Goal: Task Accomplishment & Management: Use online tool/utility

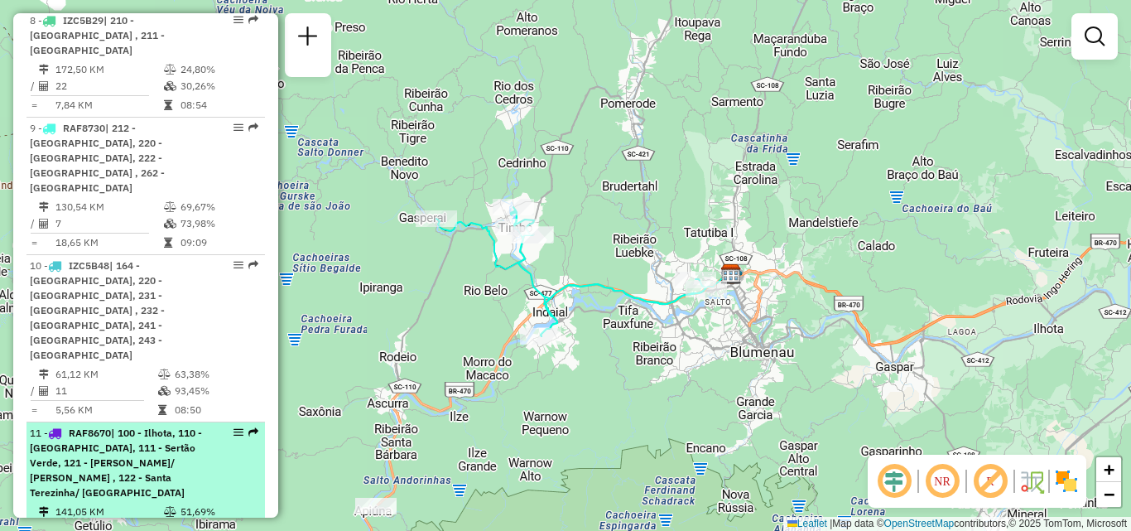
scroll to position [1611, 0]
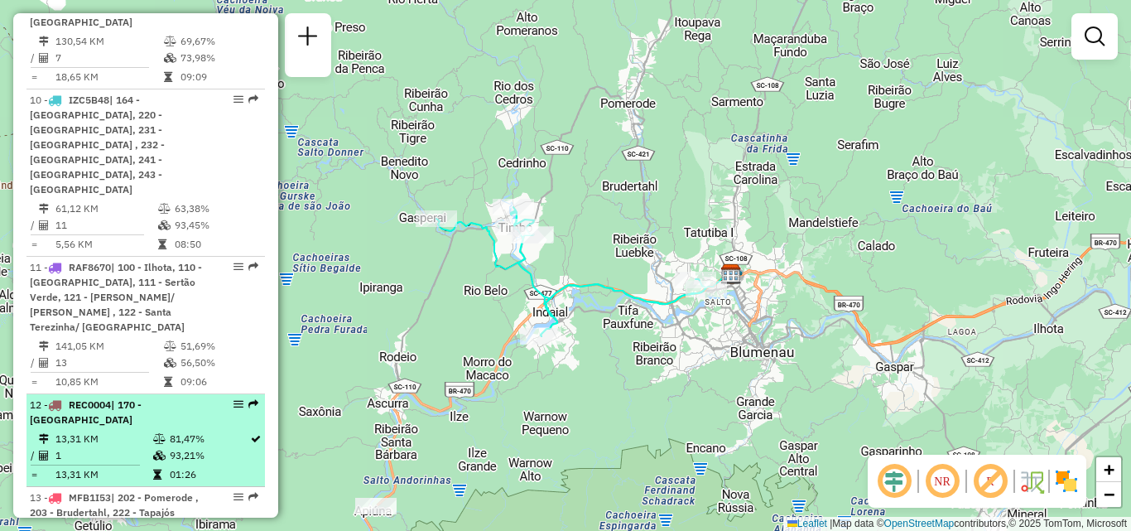
click at [121, 447] on td "1" at bounding box center [104, 455] width 98 height 17
select select "**********"
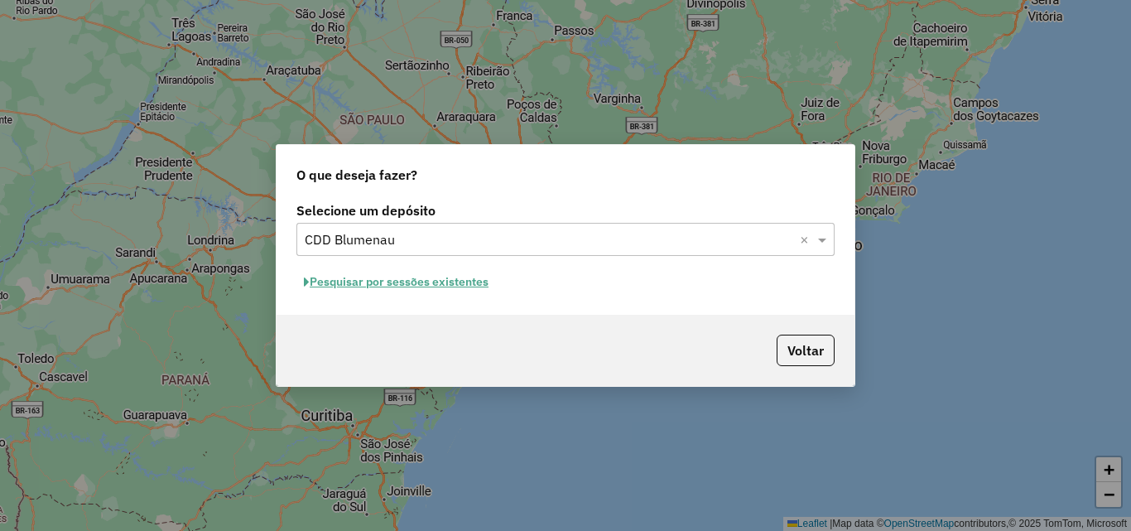
click at [451, 286] on button "Pesquisar por sessões existentes" at bounding box center [397, 282] width 200 height 26
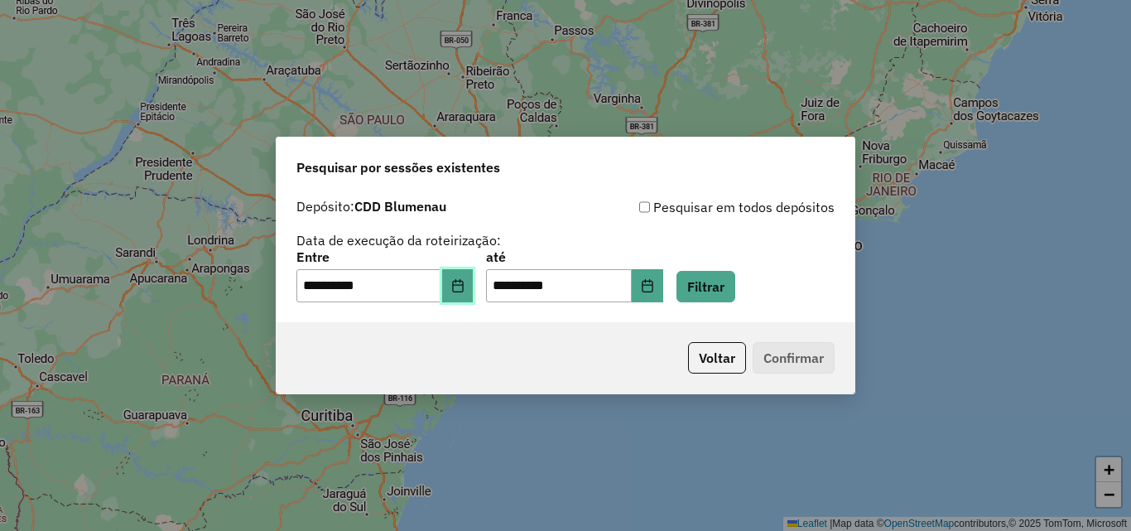
click at [465, 288] on icon "Choose Date" at bounding box center [457, 285] width 13 height 13
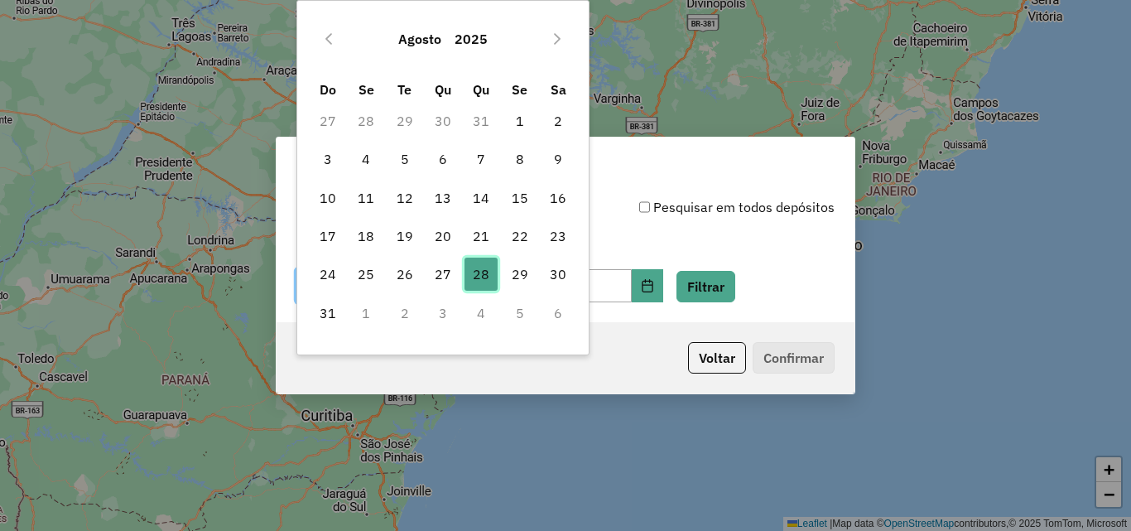
click at [482, 276] on span "28" at bounding box center [481, 274] width 33 height 33
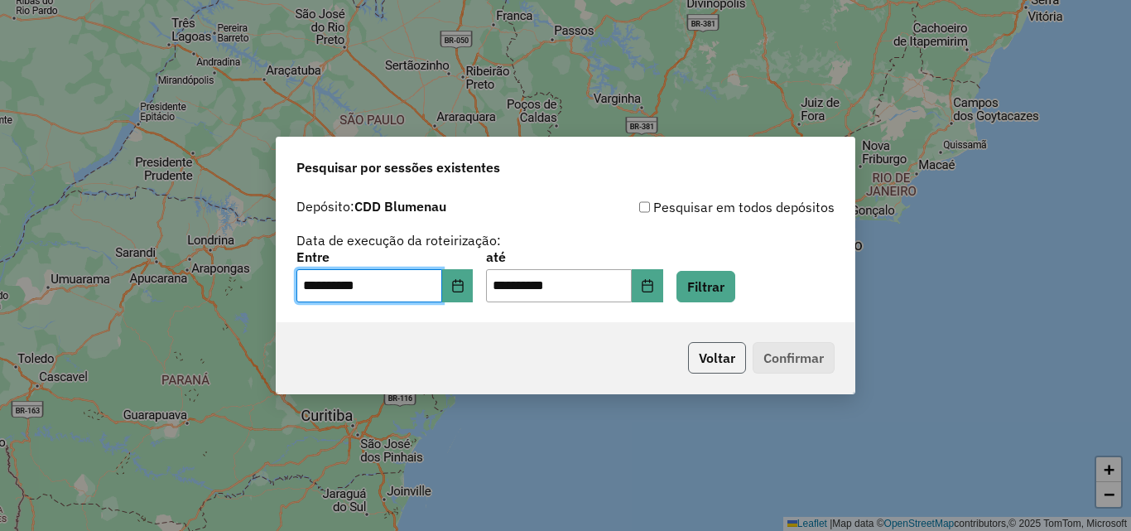
click at [707, 361] on button "Voltar" at bounding box center [717, 357] width 58 height 31
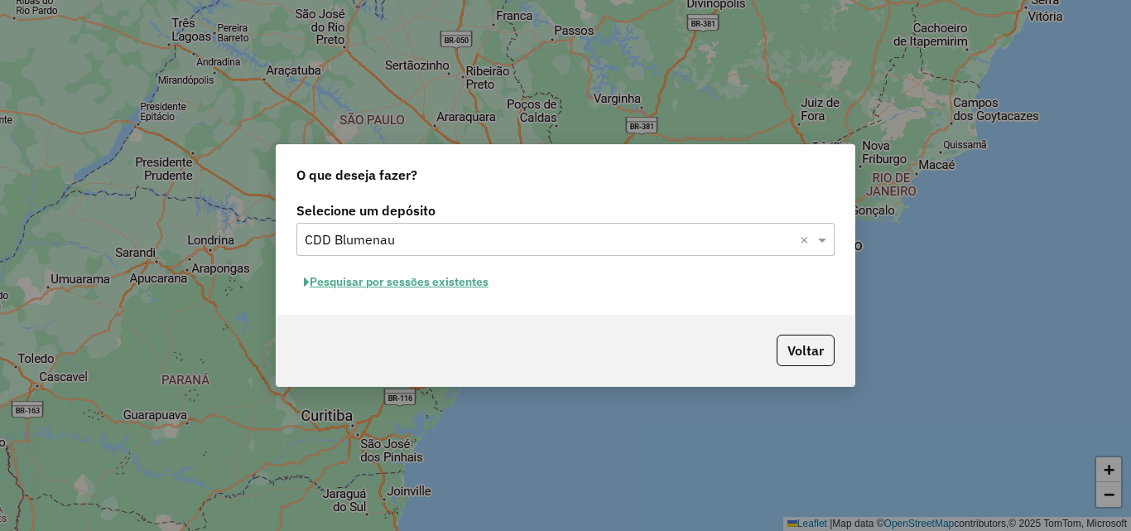
click at [467, 284] on button "Pesquisar por sessões existentes" at bounding box center [397, 282] width 200 height 26
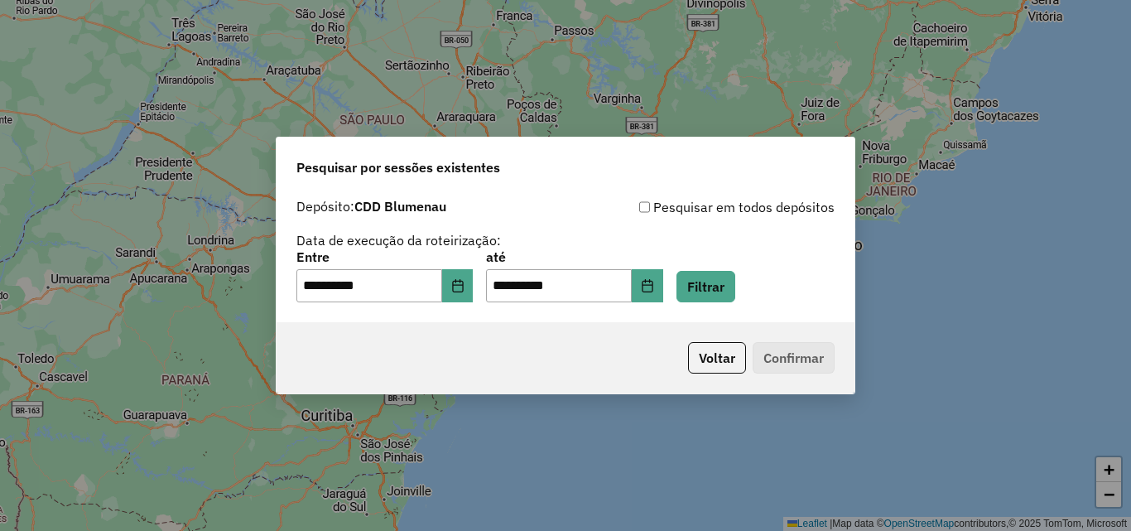
click at [800, 364] on p-footer "Voltar Confirmar" at bounding box center [758, 357] width 153 height 31
click at [732, 292] on button "Filtrar" at bounding box center [706, 286] width 59 height 31
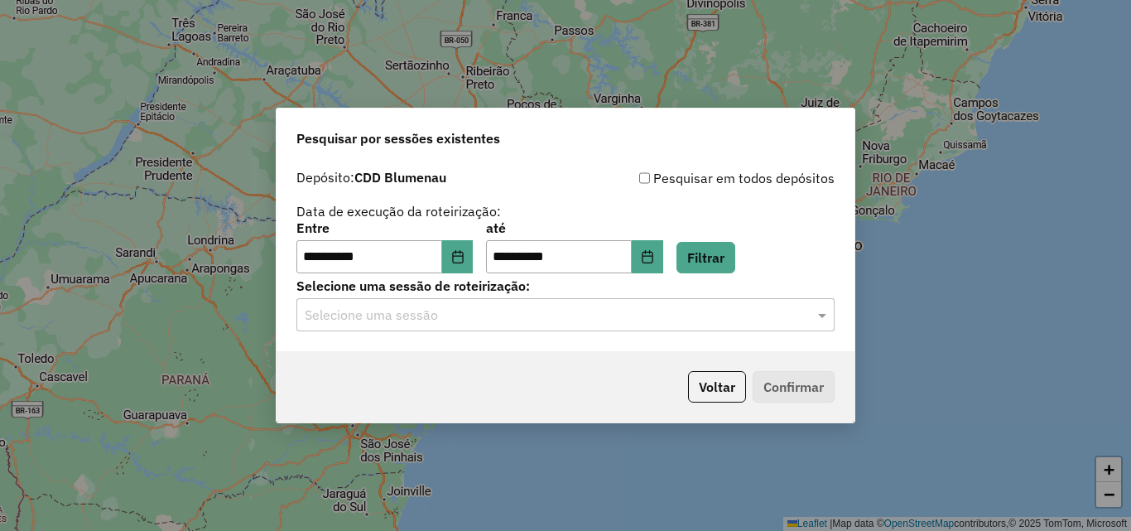
click at [472, 316] on input "text" at bounding box center [549, 316] width 489 height 20
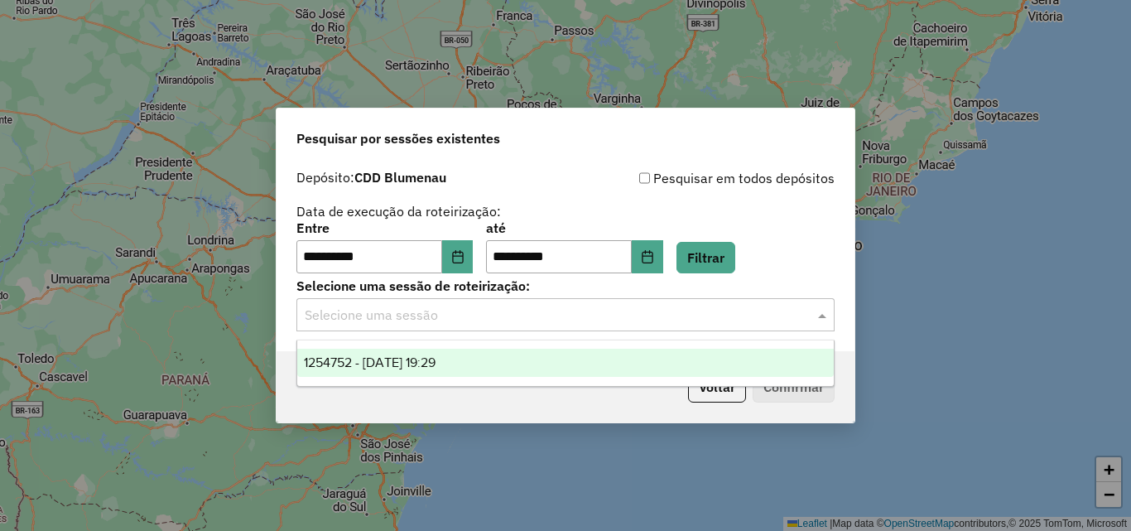
click at [436, 364] on span "1254752 - 28/08/2025 19:29" at bounding box center [370, 362] width 132 height 14
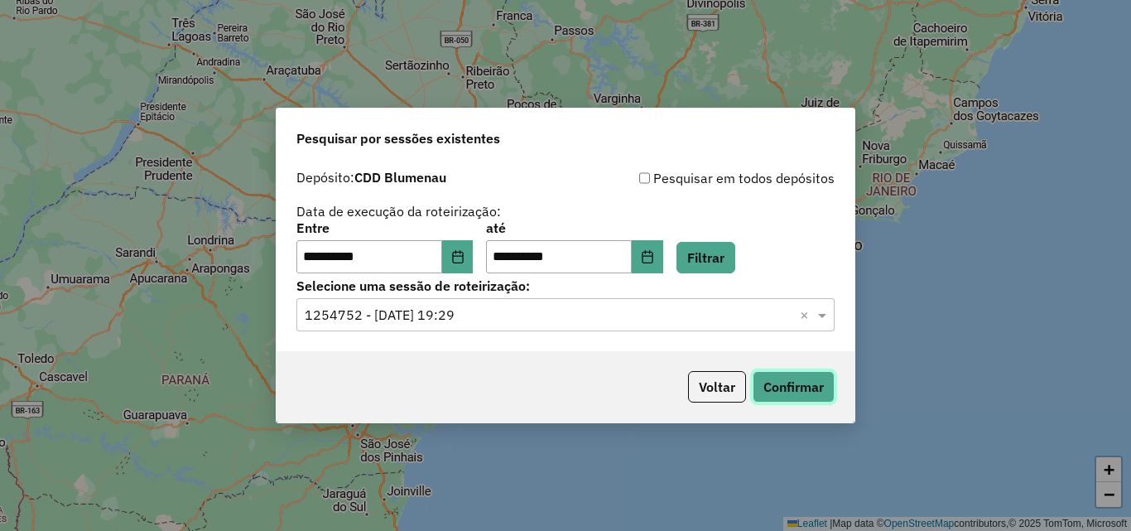
click at [799, 386] on button "Confirmar" at bounding box center [794, 386] width 82 height 31
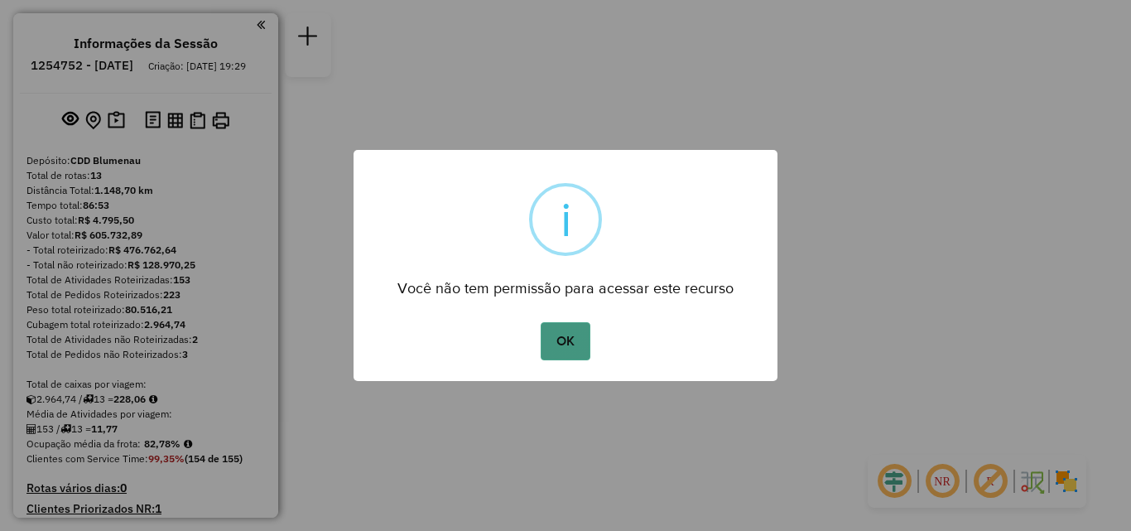
click at [561, 347] on button "OK" at bounding box center [565, 341] width 49 height 38
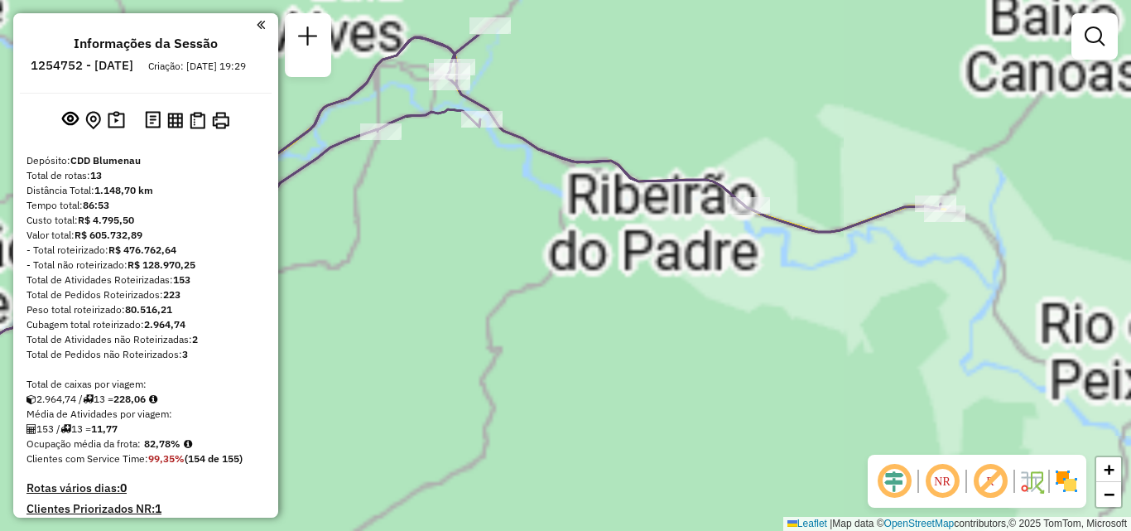
drag, startPoint x: 660, startPoint y: 188, endPoint x: 760, endPoint y: 276, distance: 133.2
click at [760, 276] on div "Janela de atendimento Grade de atendimento Capacidade Transportadoras Veículos …" at bounding box center [565, 265] width 1131 height 531
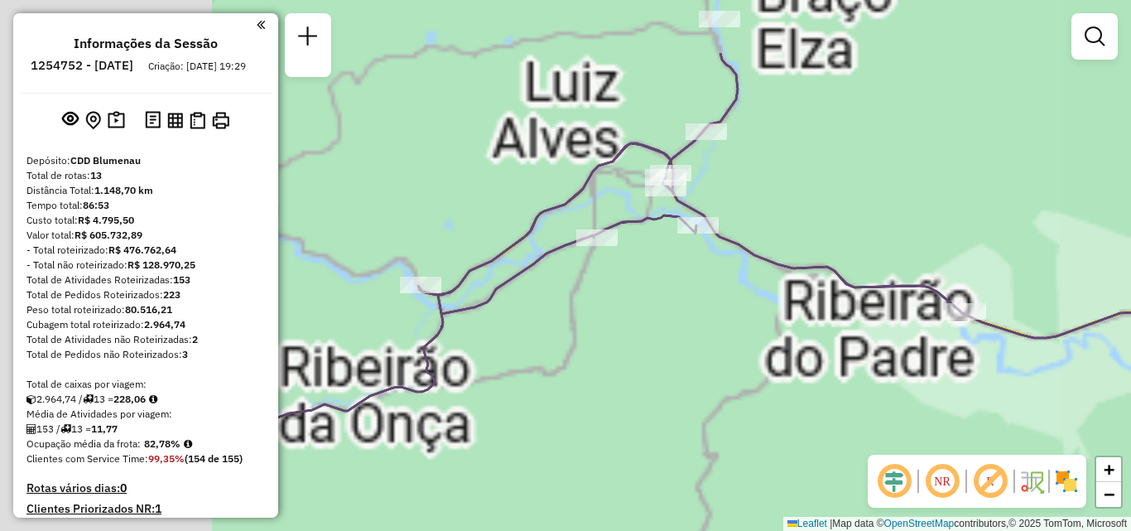
drag, startPoint x: 594, startPoint y: 219, endPoint x: 816, endPoint y: 327, distance: 246.7
click at [816, 327] on div "Janela de atendimento Grade de atendimento Capacidade Transportadoras Veículos …" at bounding box center [565, 265] width 1131 height 531
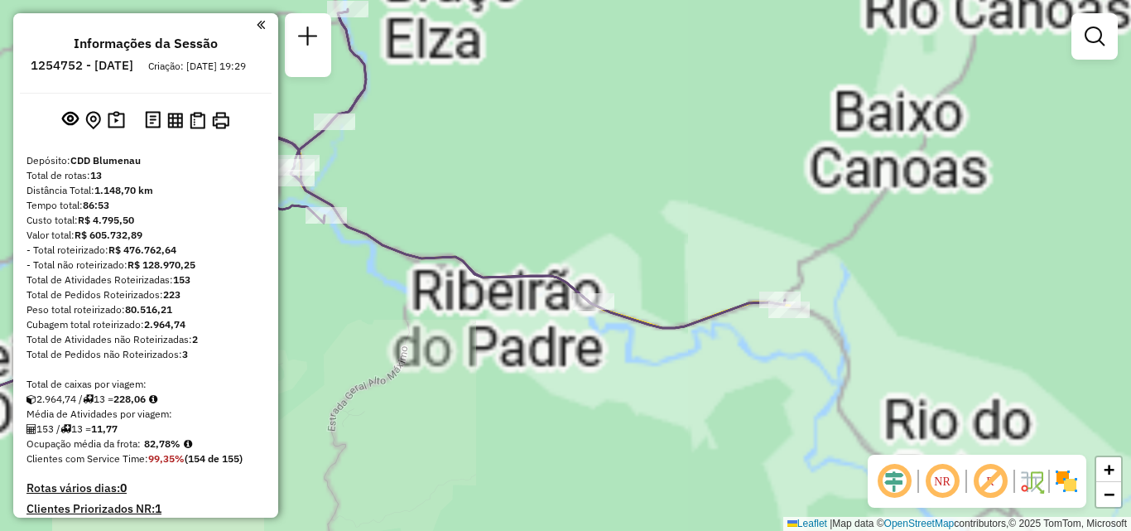
drag, startPoint x: 748, startPoint y: 283, endPoint x: 359, endPoint y: 272, distance: 389.4
click at [359, 272] on div "Janela de atendimento Grade de atendimento Capacidade Transportadoras Veículos …" at bounding box center [565, 265] width 1131 height 531
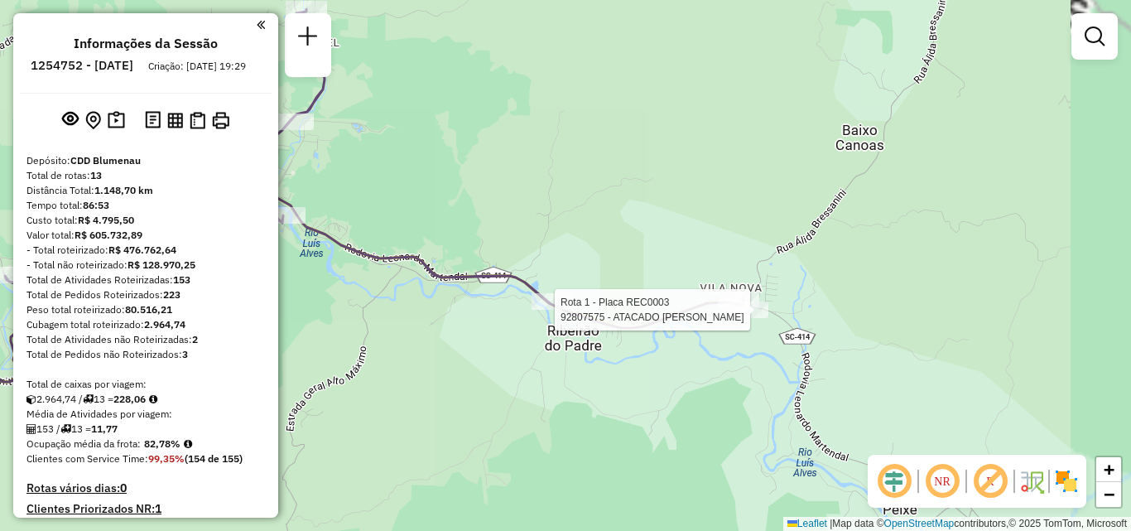
select select "**********"
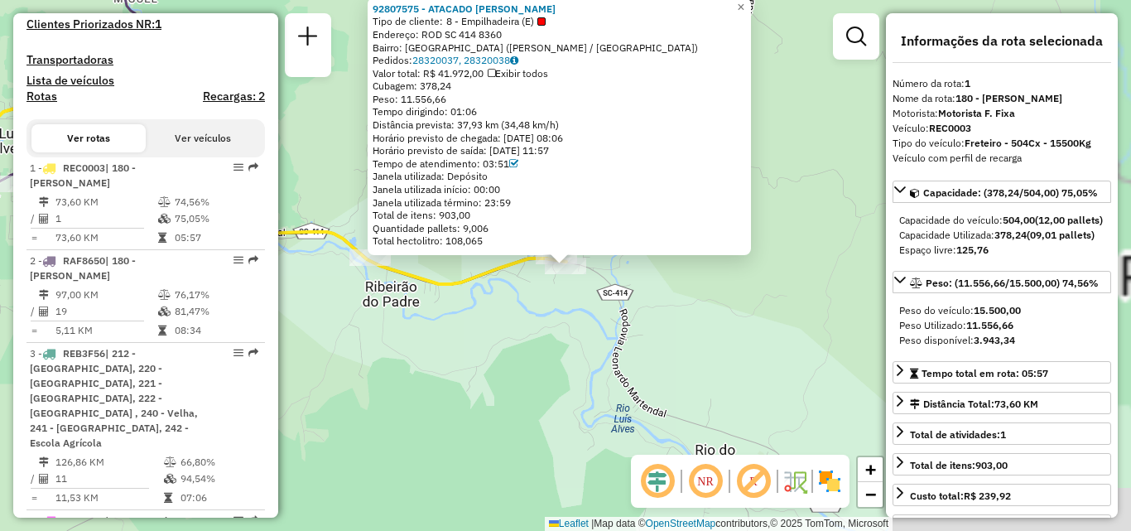
scroll to position [644, 0]
